Goal: Check status: Check status

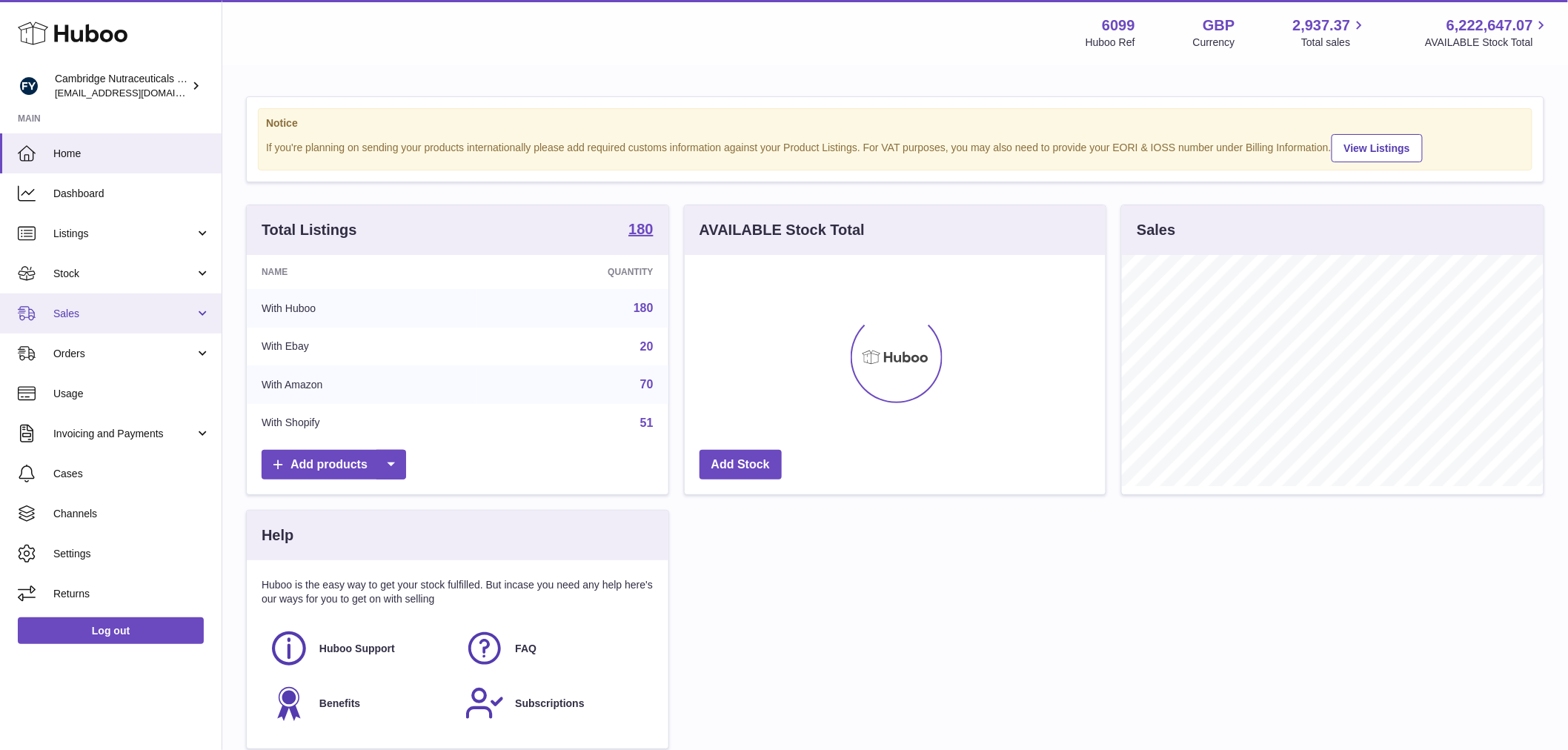
scroll to position [231, 421]
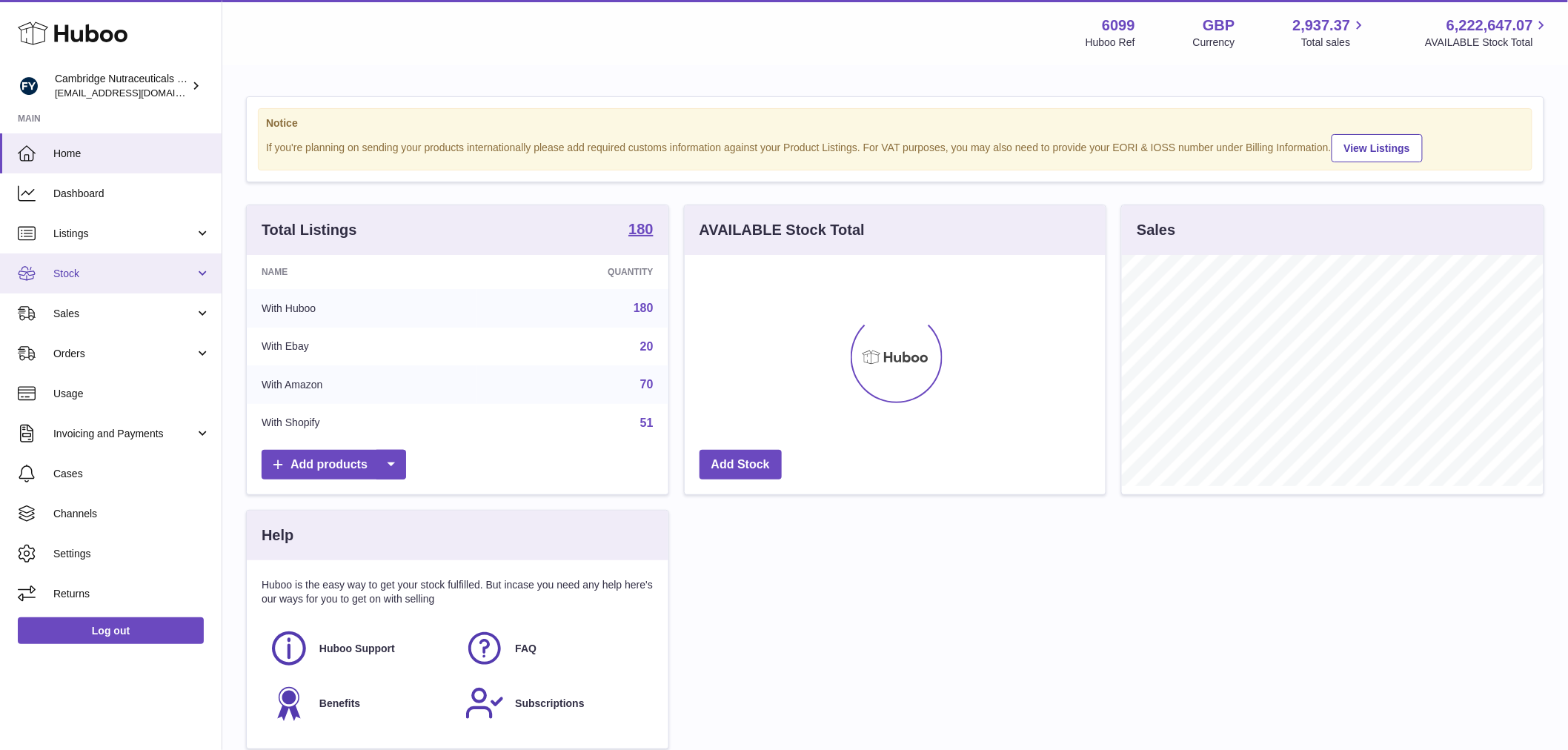
click at [105, 271] on span "Stock" at bounding box center [123, 274] width 141 height 14
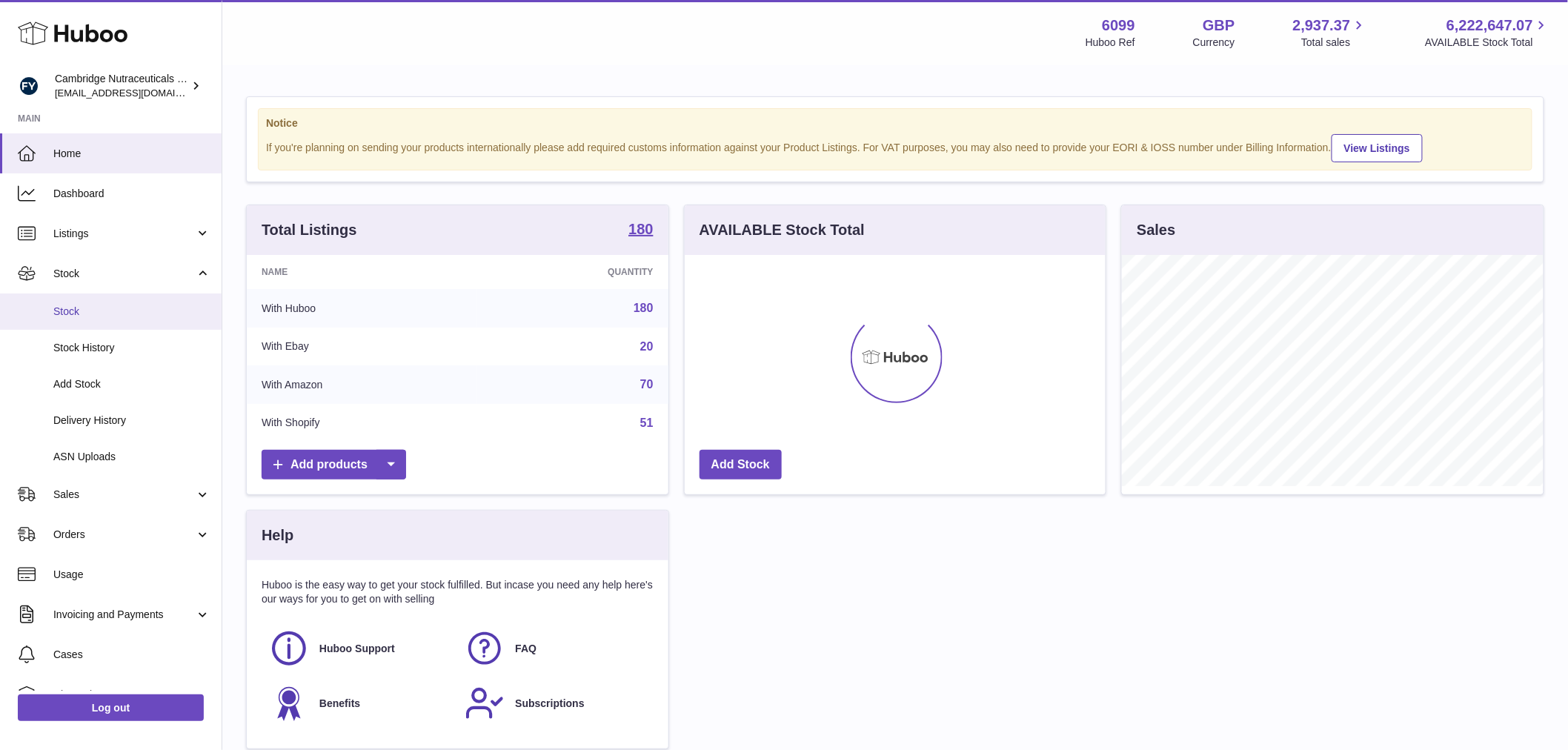
click at [99, 308] on span "Stock" at bounding box center [131, 312] width 157 height 14
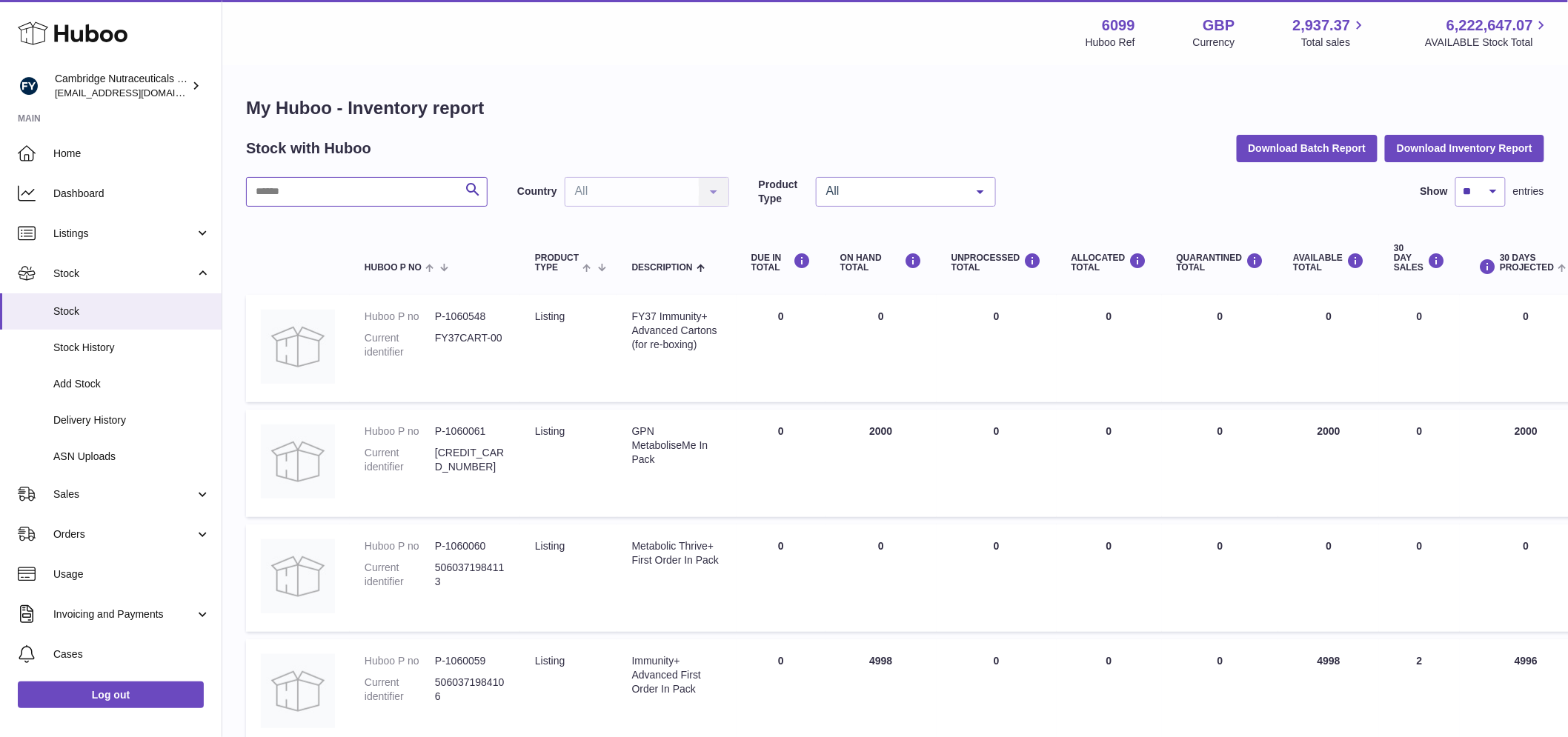
click at [357, 202] on input "text" at bounding box center [367, 192] width 241 height 30
type input "*********"
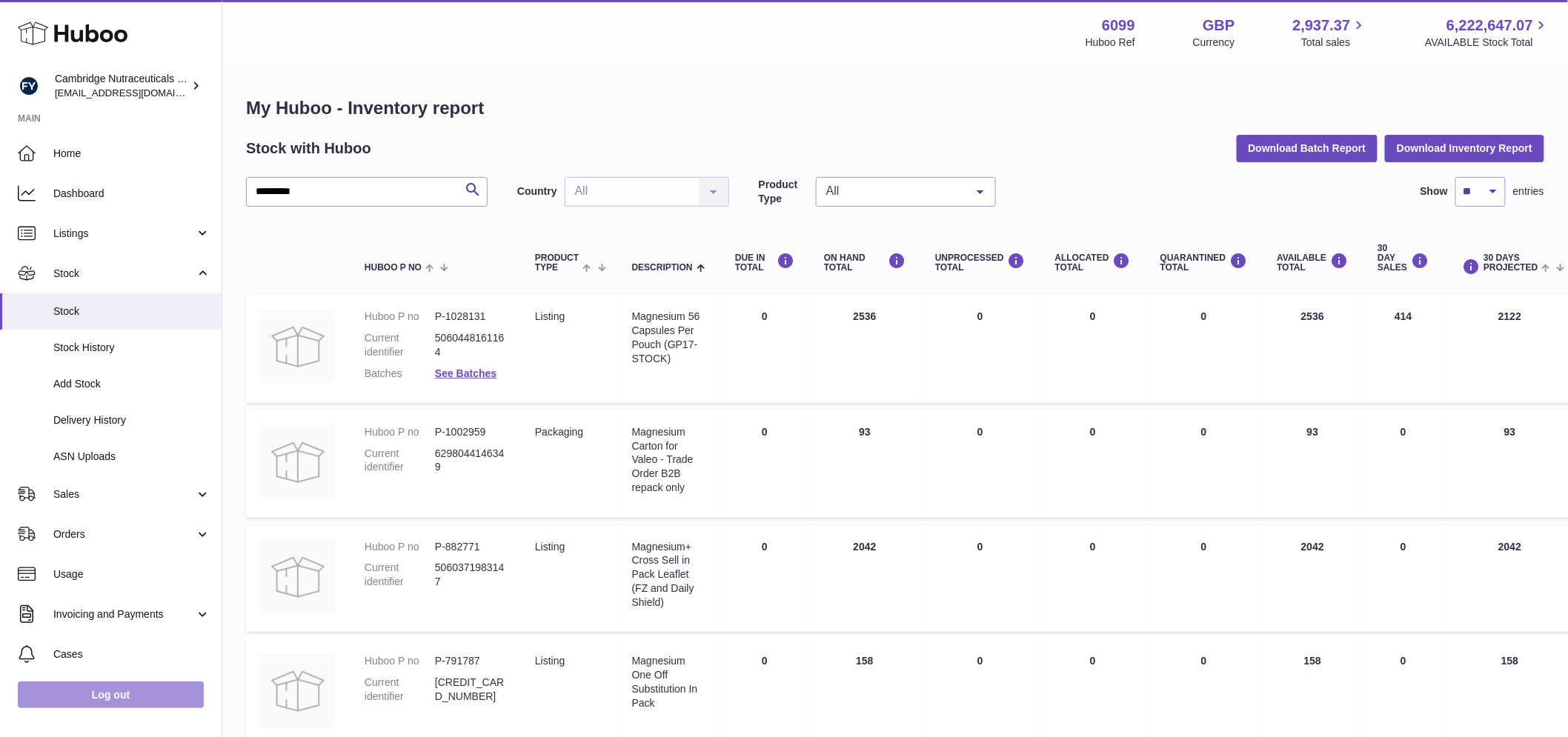
drag, startPoint x: 97, startPoint y: 702, endPoint x: 109, endPoint y: 700, distance: 12.2
click at [97, 702] on link "Log out" at bounding box center [110, 694] width 186 height 27
